Goal: Check status

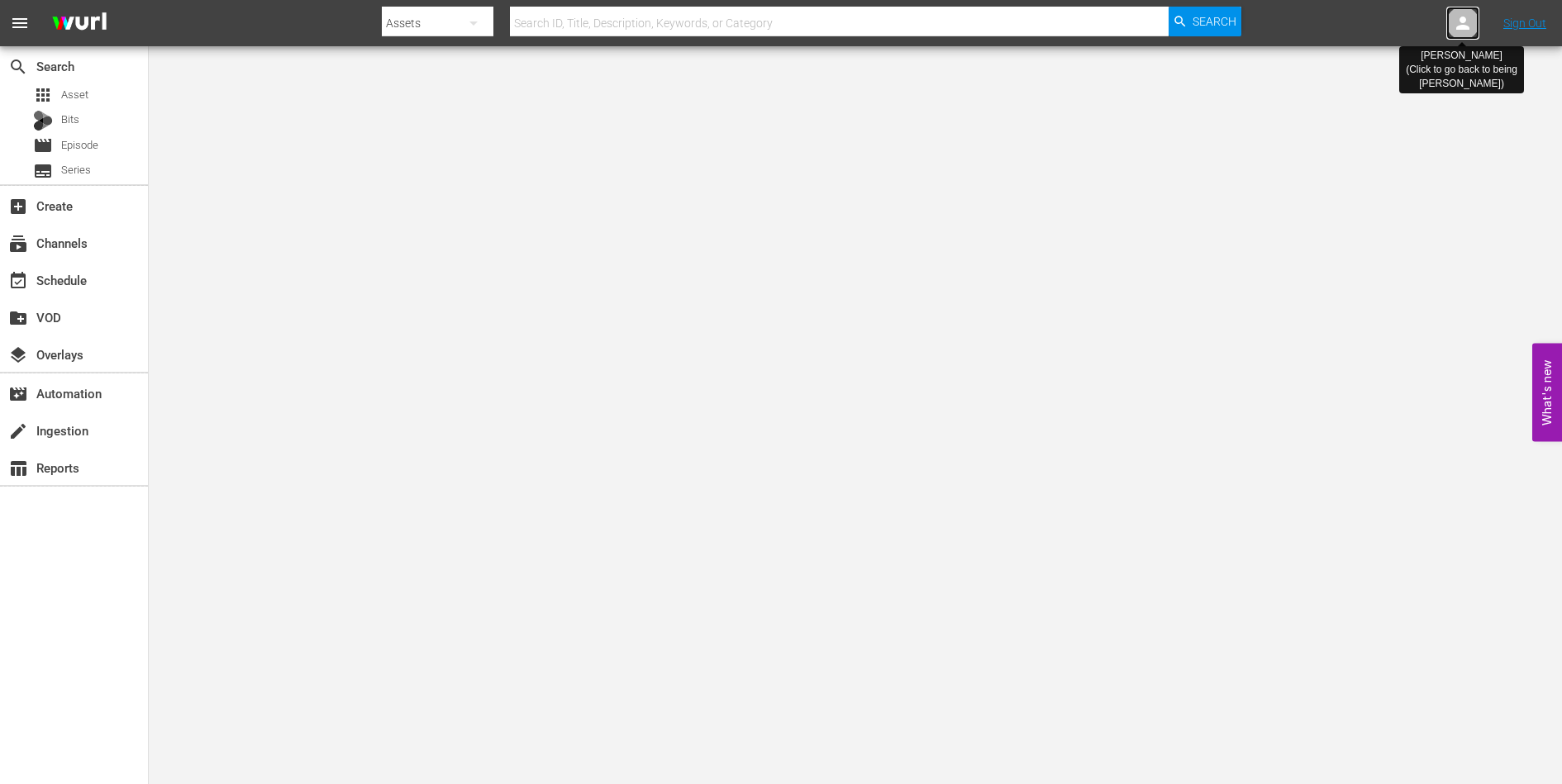
click at [1462, 22] on icon at bounding box center [1463, 23] width 13 height 13
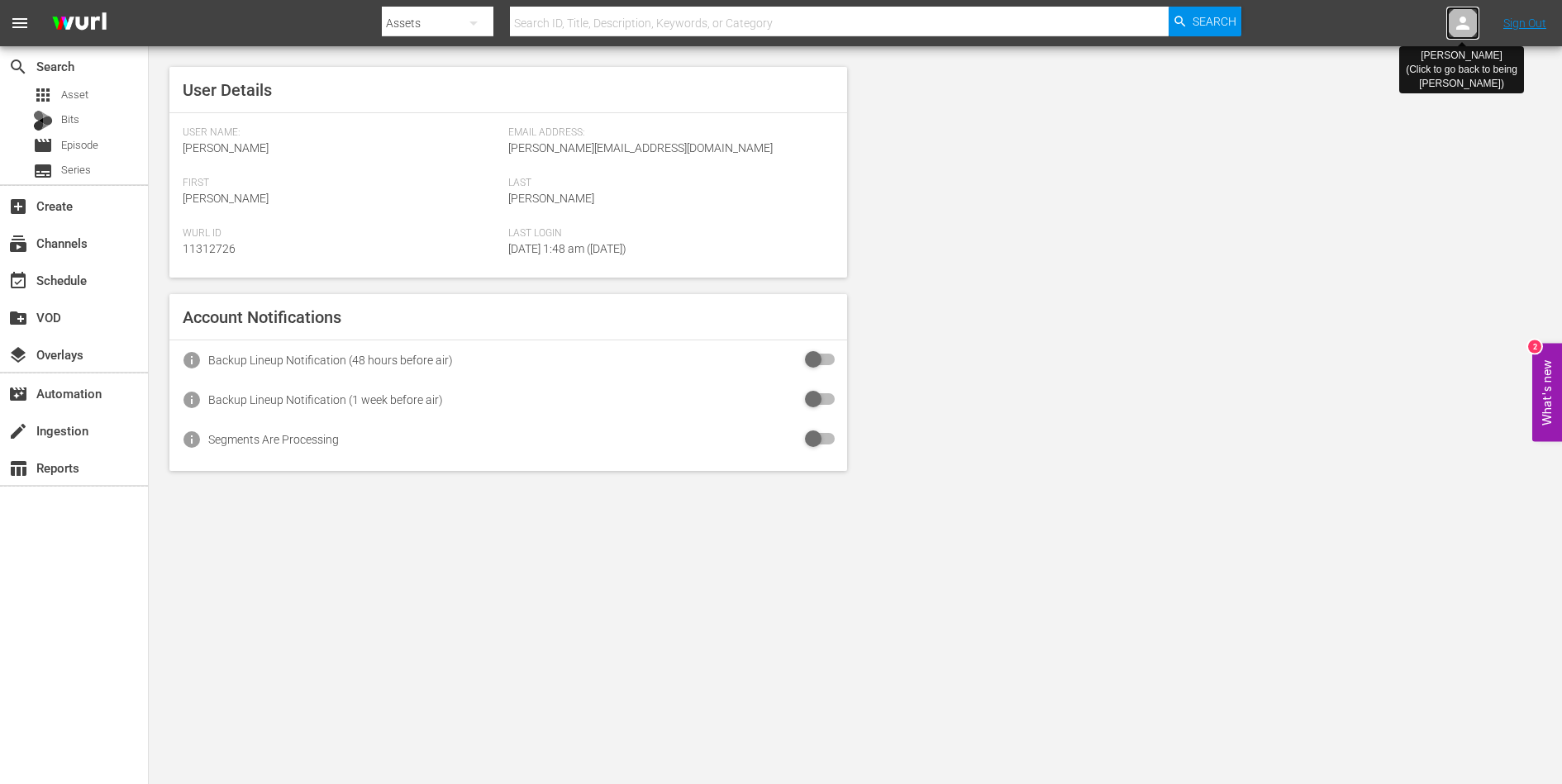
click at [1462, 22] on icon at bounding box center [1463, 23] width 13 height 13
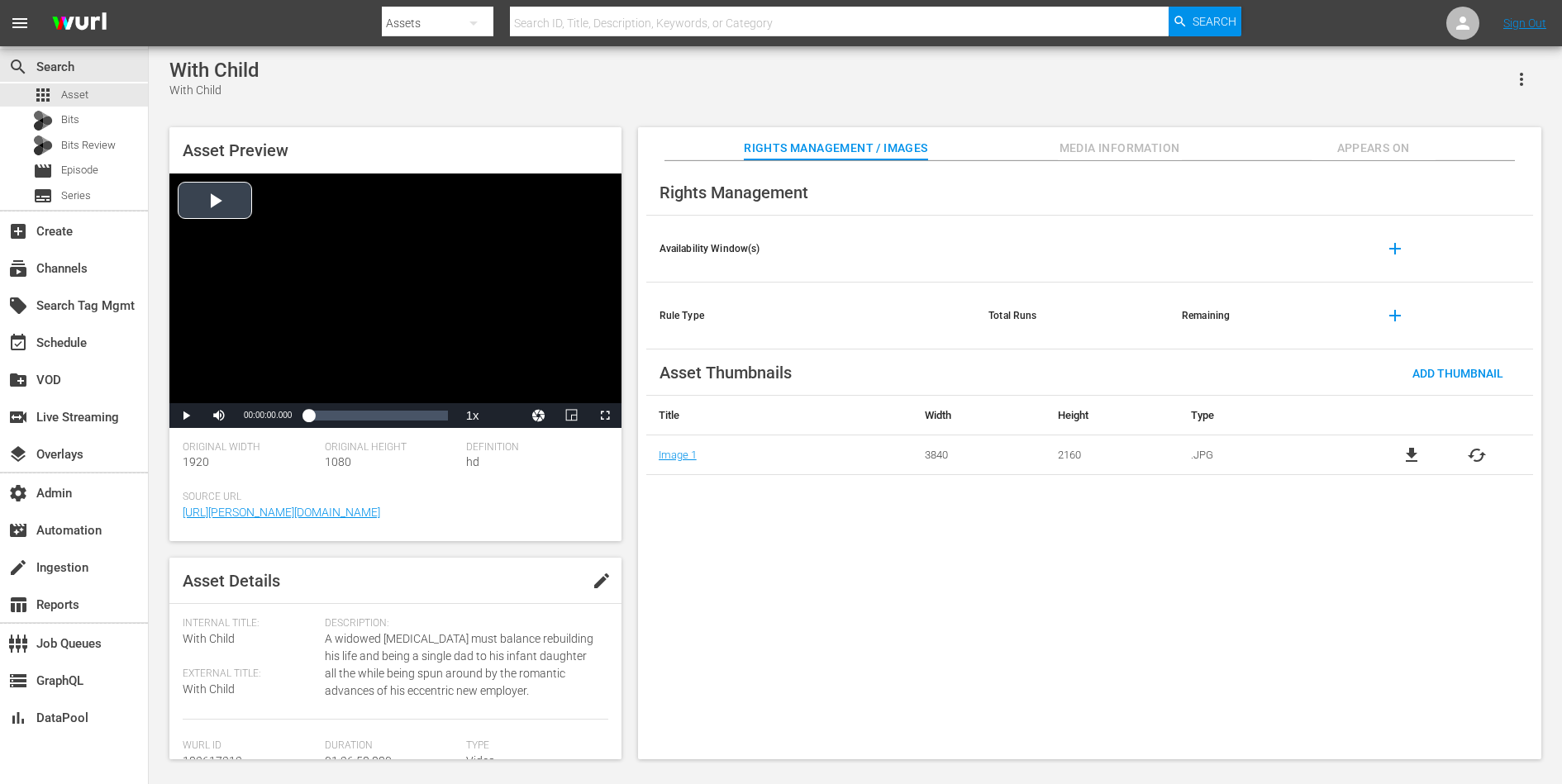
click at [287, 242] on div "Video Player" at bounding box center [396, 288] width 452 height 230
click at [394, 411] on div "Loaded : 0.34% 00:59:01.382 00:00:01.130" at bounding box center [377, 414] width 139 height 16
click at [186, 415] on span "Video Player" at bounding box center [186, 415] width 0 height 0
click at [421, 415] on div "Loaded : 62.49% 01:10:24.807 00:53:20.504" at bounding box center [377, 414] width 139 height 16
click at [186, 415] on span "Video Player" at bounding box center [186, 415] width 0 height 0
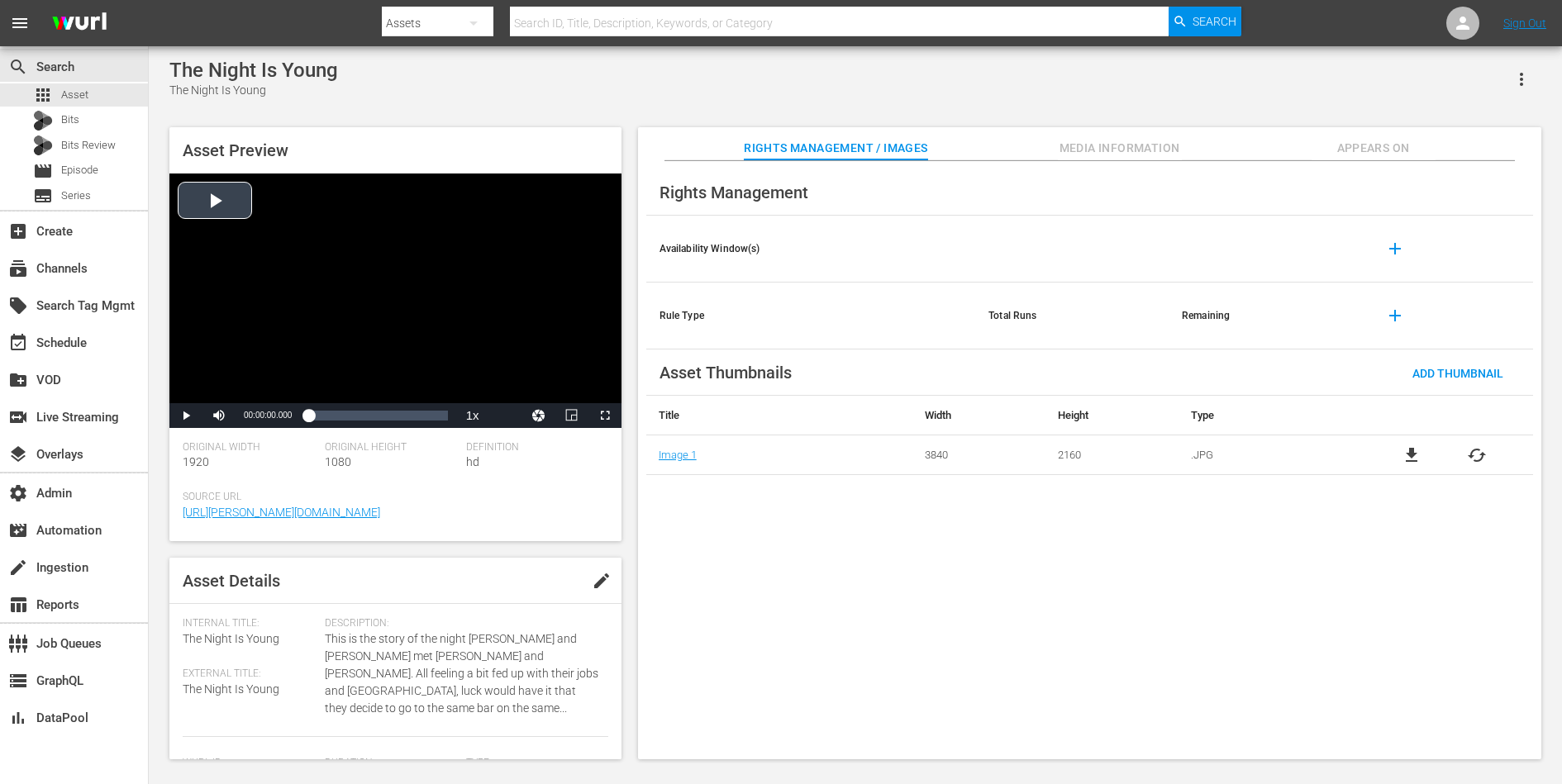
click at [426, 267] on div "Video Player" at bounding box center [396, 288] width 452 height 230
click at [385, 406] on div "Loaded : 0.35% 00:47:23.141 00:00:01.076" at bounding box center [377, 415] width 155 height 25
click at [186, 415] on span "Video Player" at bounding box center [186, 415] width 0 height 0
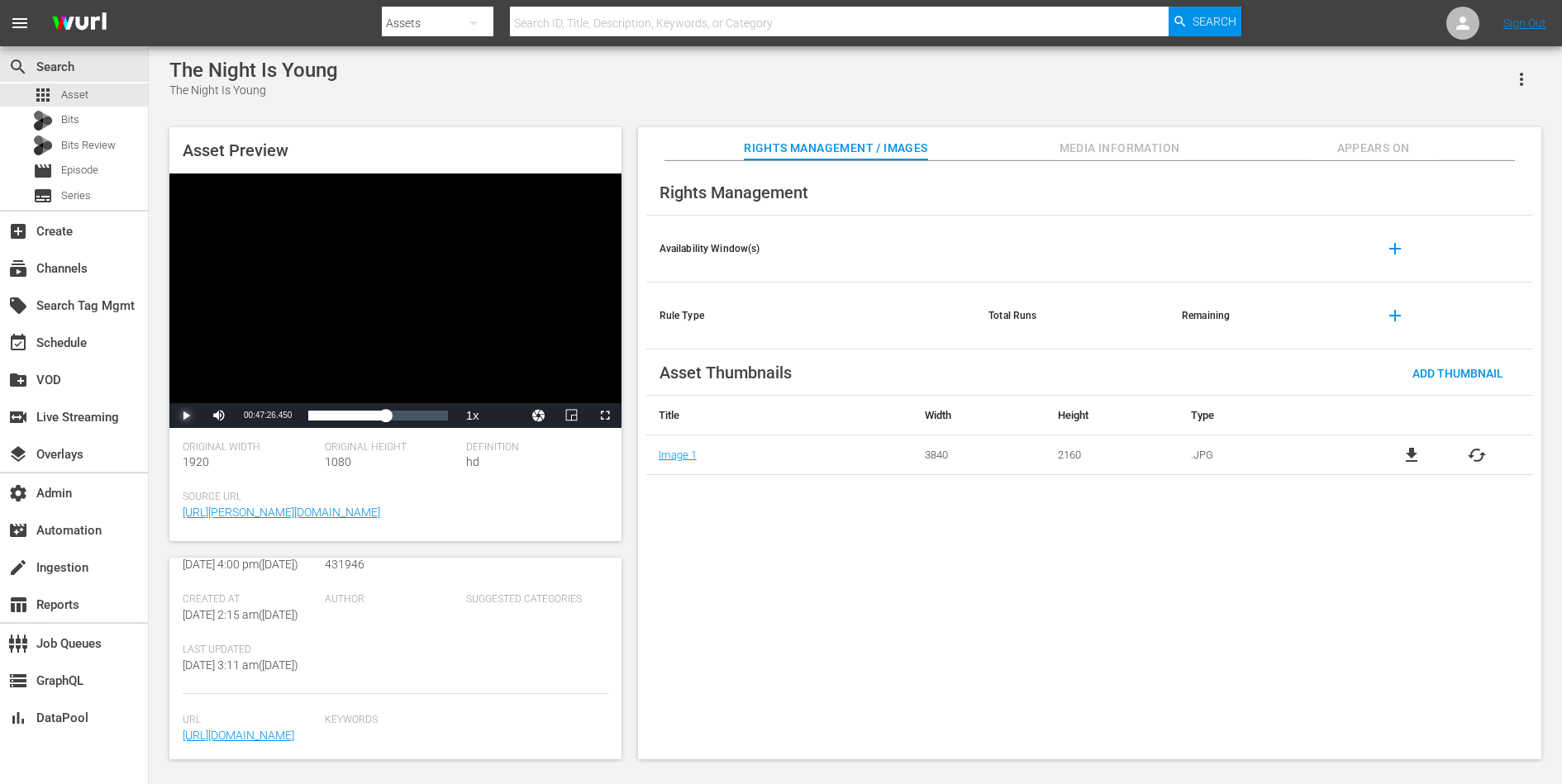
scroll to position [373, 0]
